Goal: Task Accomplishment & Management: Manage account settings

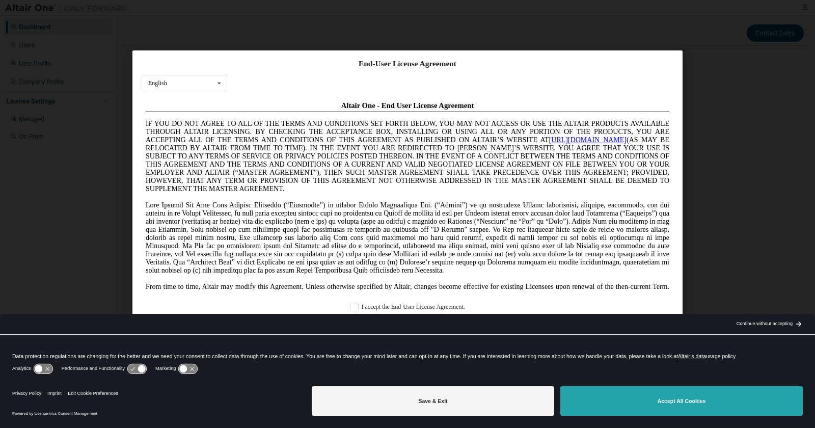
click at [653, 413] on button "Accept All Cookies" at bounding box center [682, 401] width 243 height 30
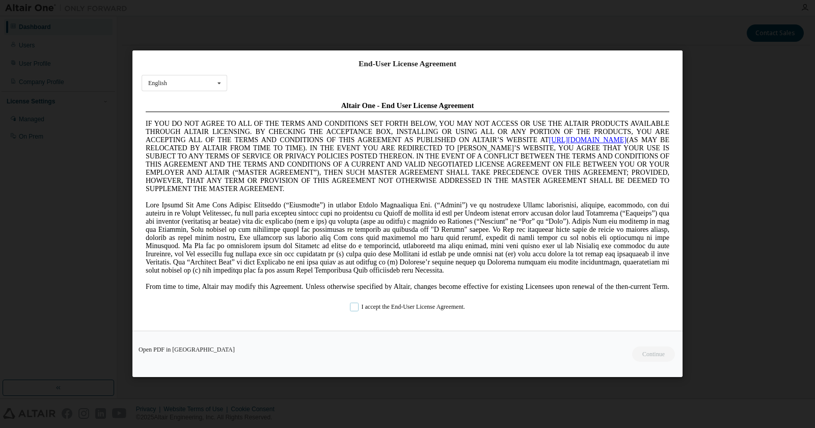
click at [352, 308] on label "I accept the End-User License Agreement." at bounding box center [407, 307] width 115 height 9
click at [650, 355] on button "Continue" at bounding box center [653, 354] width 44 height 15
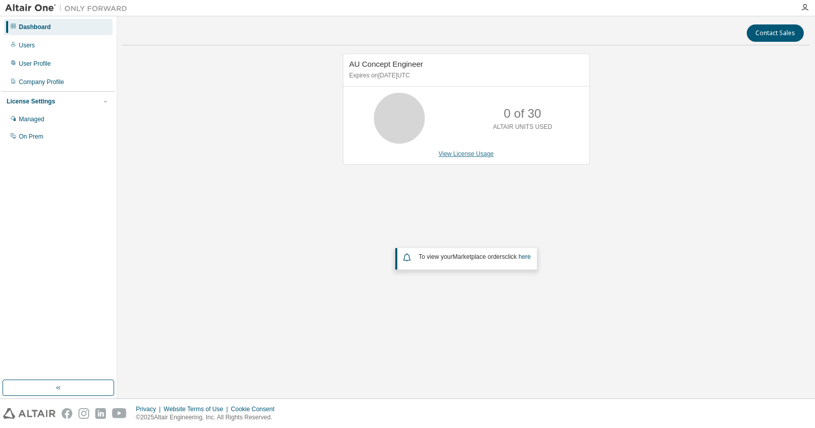
click at [456, 153] on link "View License Usage" at bounding box center [467, 153] width 56 height 7
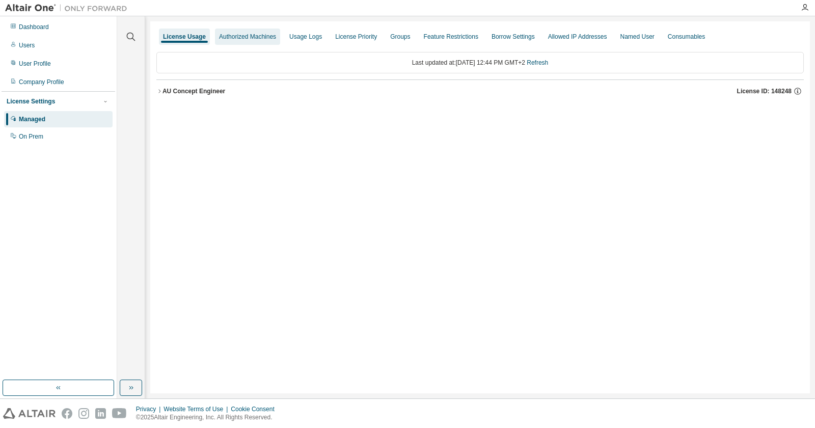
click at [259, 40] on div "Authorized Machines" at bounding box center [247, 37] width 57 height 8
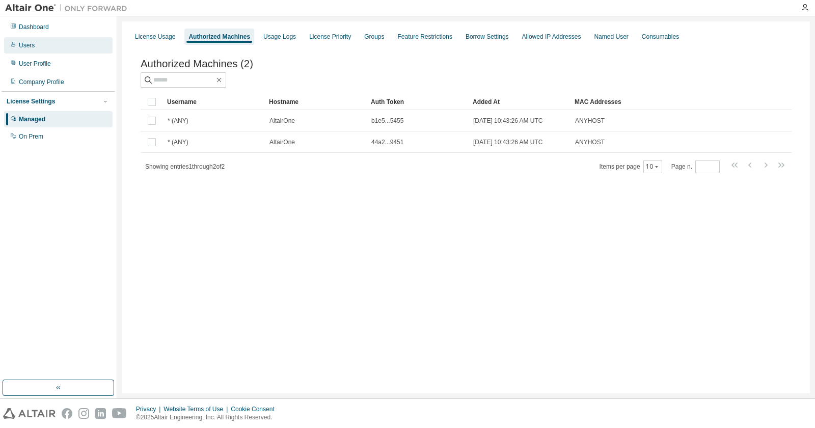
click at [50, 49] on div "Users" at bounding box center [58, 45] width 109 height 16
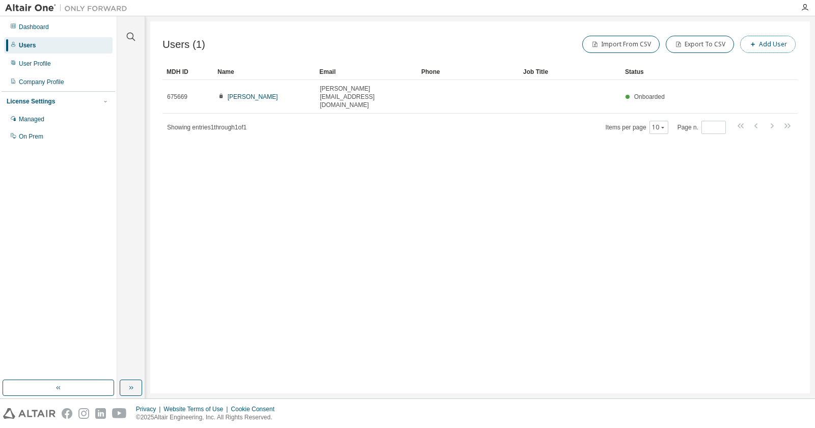
click at [766, 43] on button "Add User" at bounding box center [768, 44] width 56 height 17
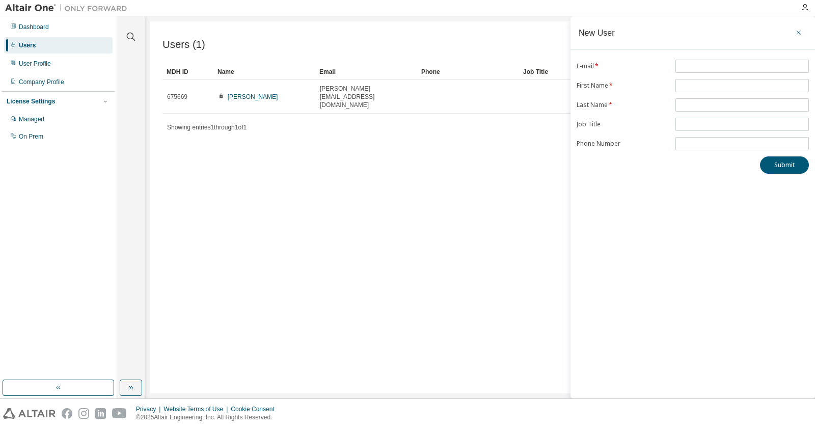
click at [799, 32] on icon "button" at bounding box center [798, 33] width 7 height 8
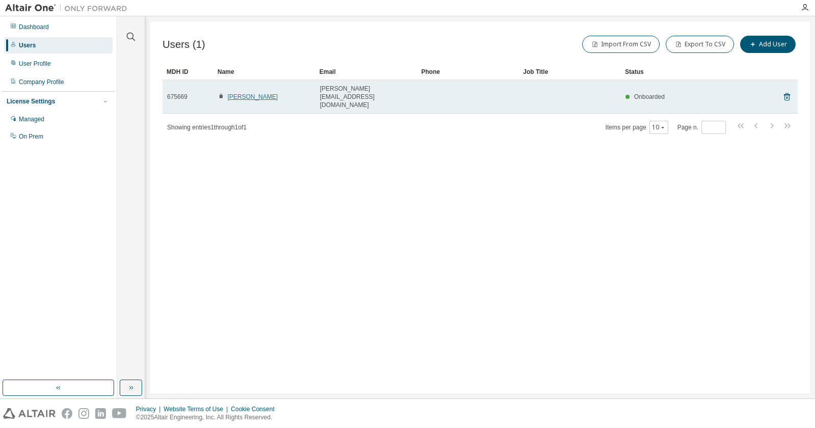
click at [242, 93] on link "[PERSON_NAME]" at bounding box center [253, 96] width 50 height 7
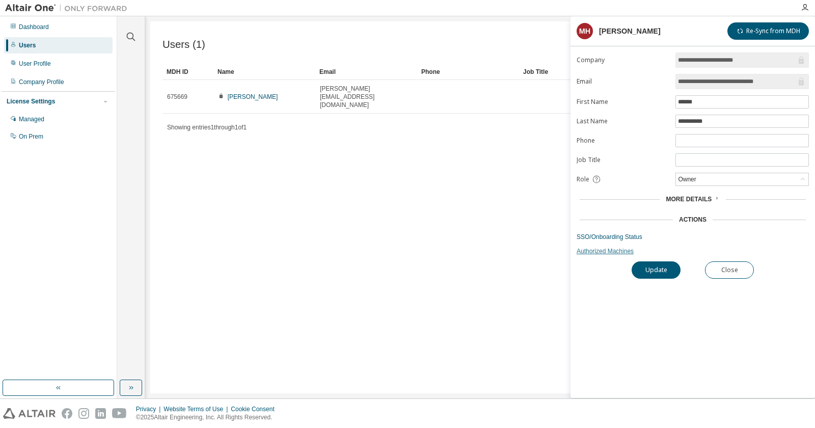
click at [602, 254] on link "Authorized Machines" at bounding box center [693, 251] width 232 height 8
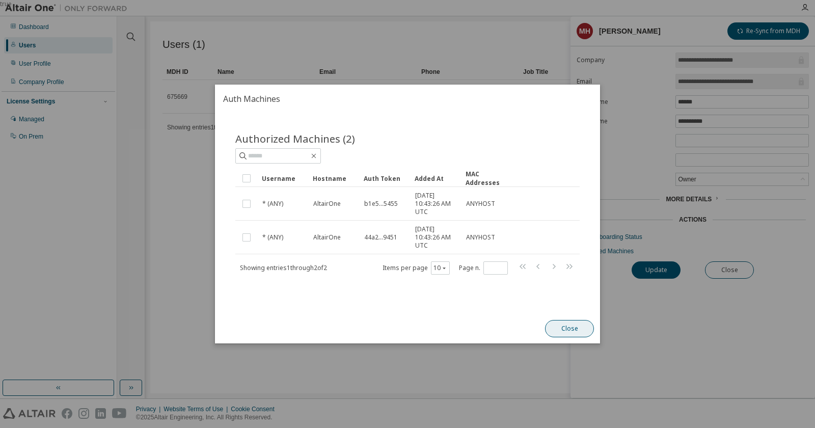
click at [576, 330] on button "Close" at bounding box center [569, 328] width 49 height 17
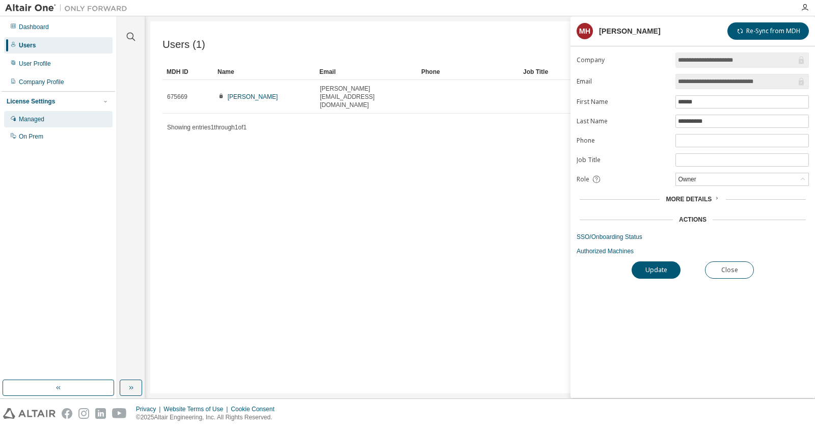
click at [26, 116] on div "Managed" at bounding box center [31, 119] width 25 height 8
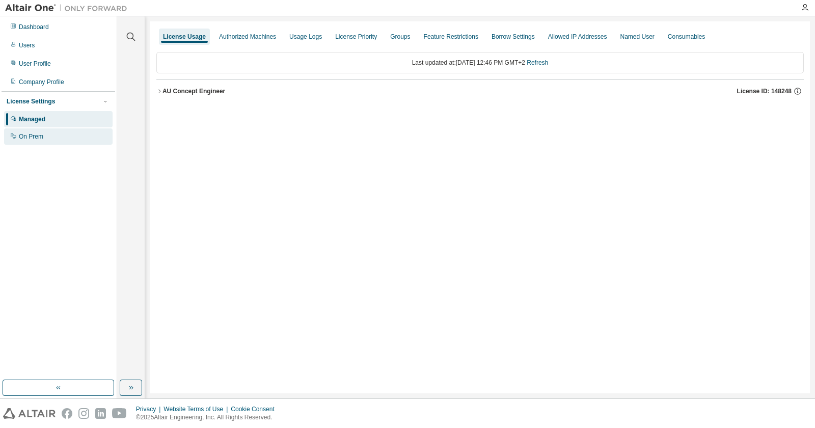
click at [25, 141] on div "On Prem" at bounding box center [31, 136] width 24 height 8
